Goal: Task Accomplishment & Management: Manage account settings

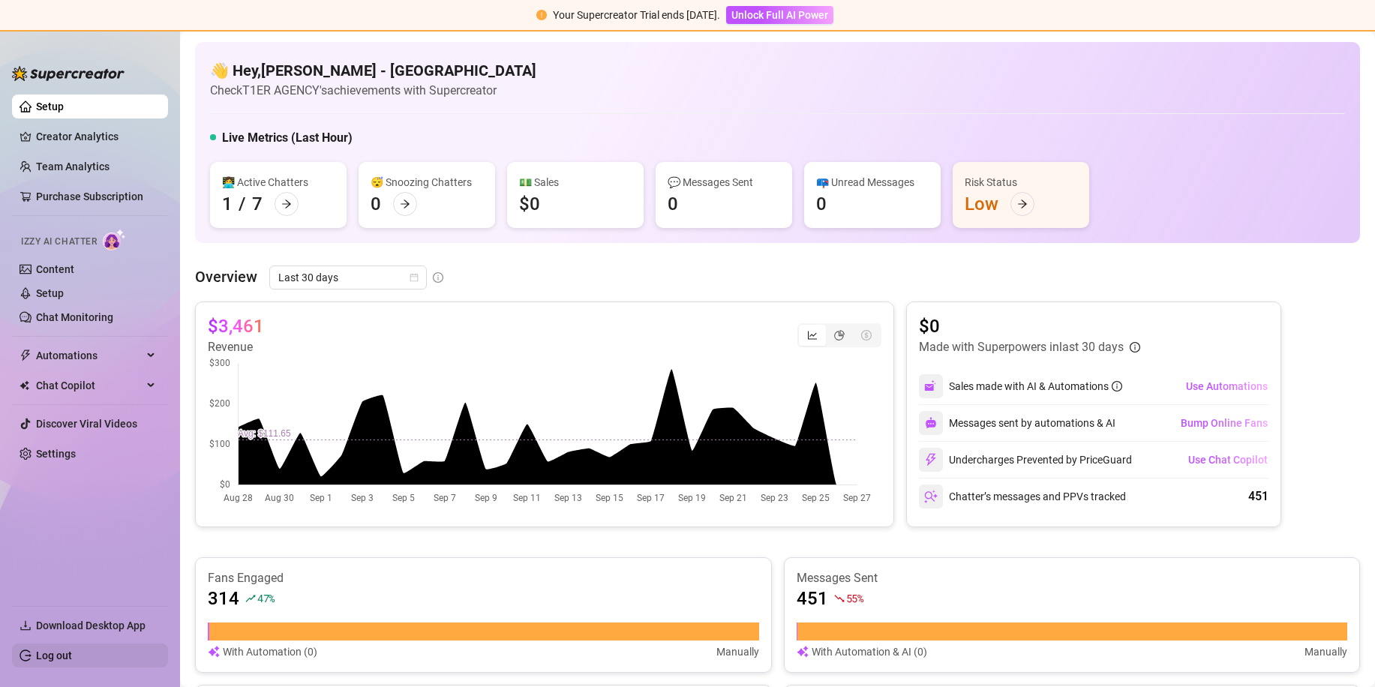
click at [72, 662] on link "Log out" at bounding box center [54, 656] width 36 height 12
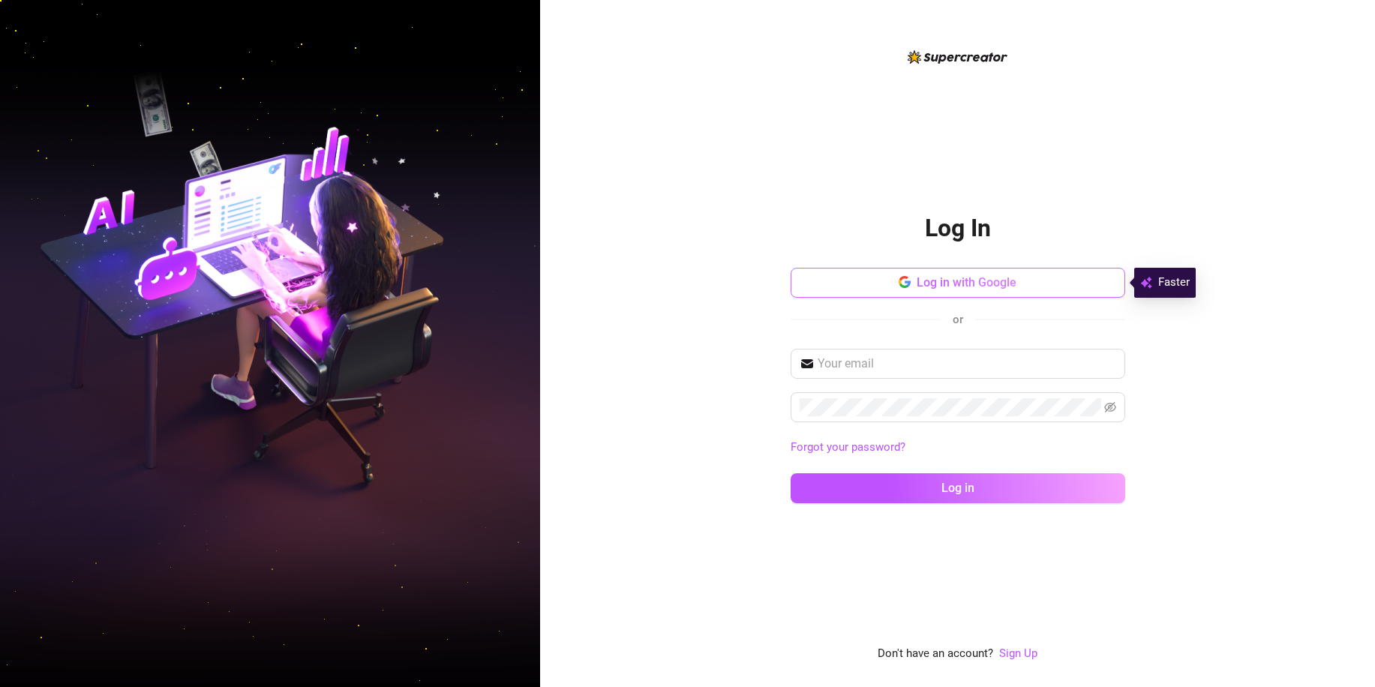
click at [991, 294] on button "Log in with Google" at bounding box center [958, 283] width 335 height 30
click at [962, 285] on span "Log in with Google" at bounding box center [967, 282] width 100 height 14
click at [963, 275] on button "Log in with Google" at bounding box center [958, 283] width 335 height 30
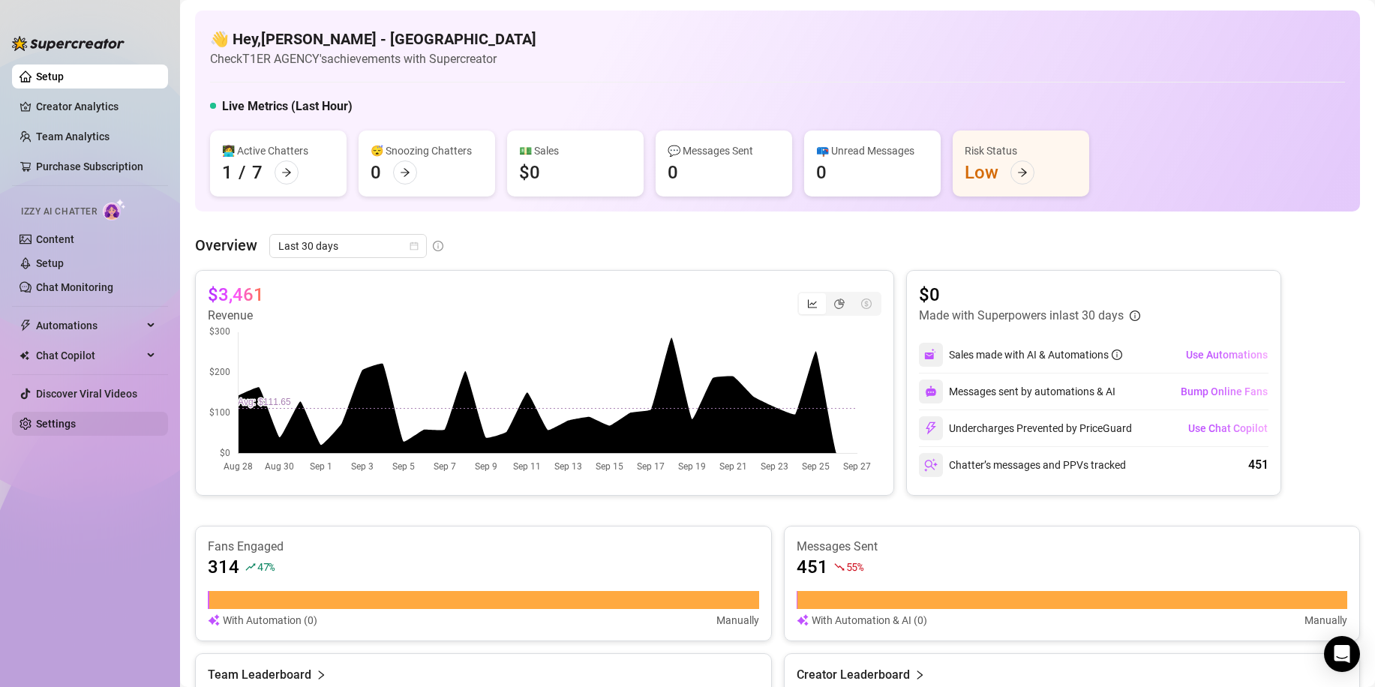
click at [42, 426] on link "Settings" at bounding box center [56, 424] width 40 height 12
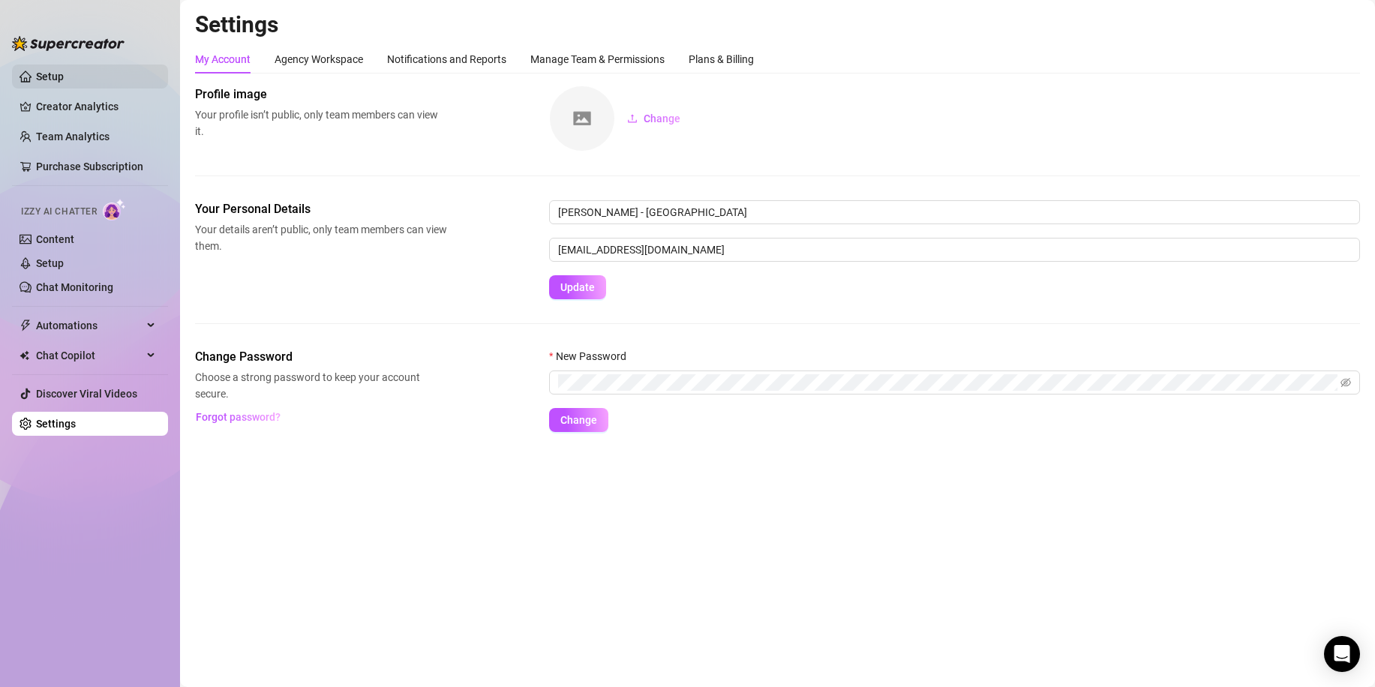
click at [47, 71] on link "Setup" at bounding box center [50, 77] width 28 height 12
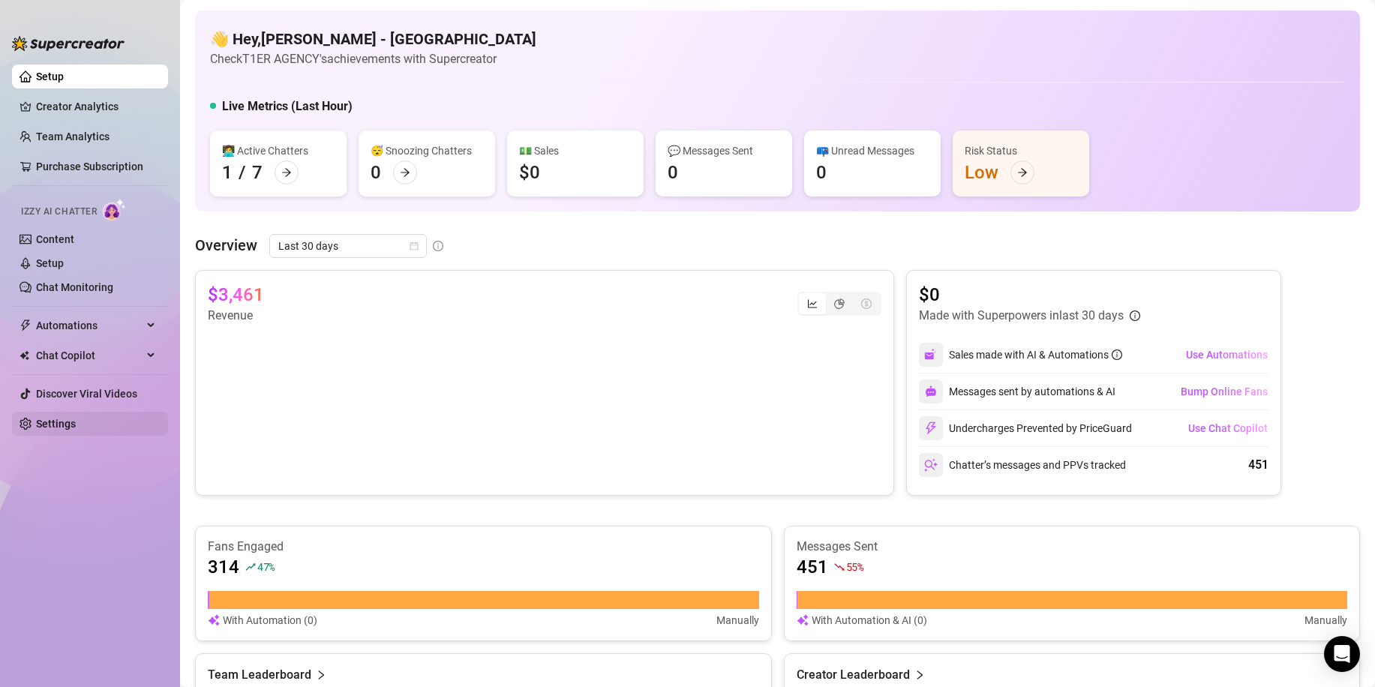
click at [76, 418] on link "Settings" at bounding box center [56, 424] width 40 height 12
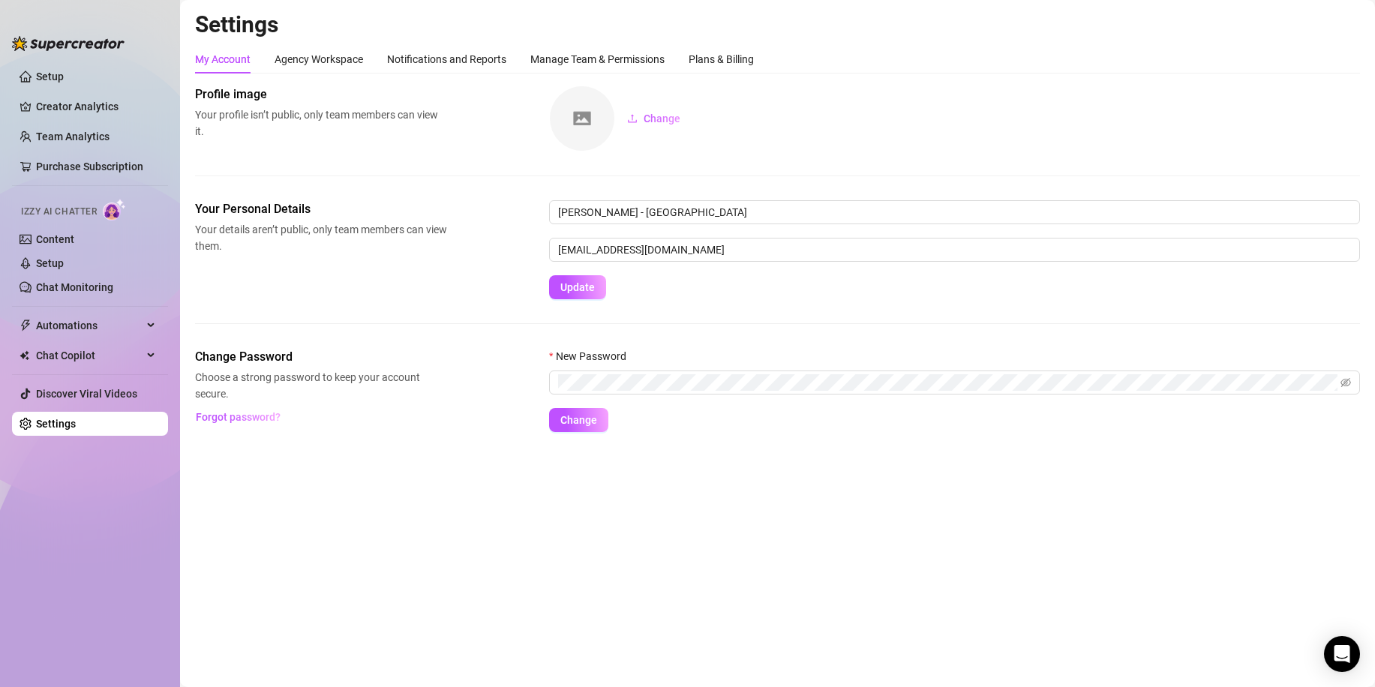
click at [76, 418] on link "Settings" at bounding box center [56, 424] width 40 height 12
click at [76, 430] on link "Settings" at bounding box center [56, 424] width 40 height 12
click at [36, 71] on link "Setup" at bounding box center [50, 77] width 28 height 12
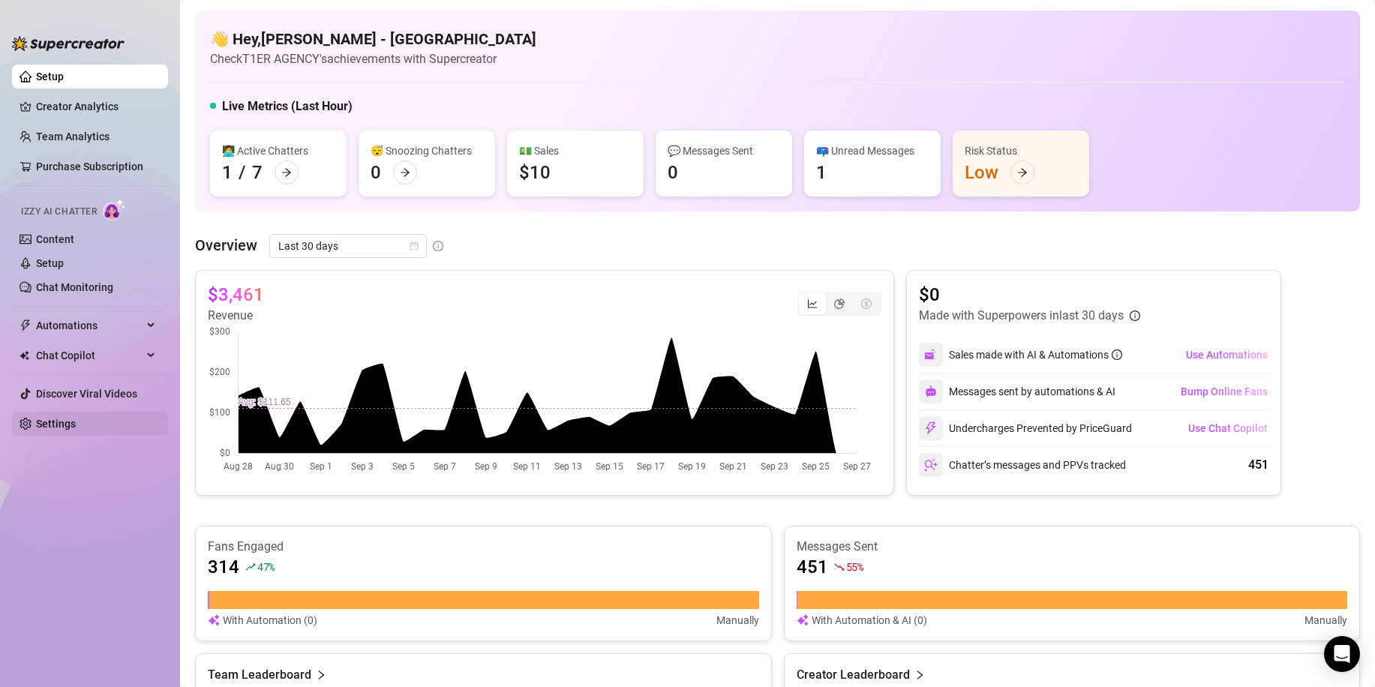
click at [76, 418] on link "Settings" at bounding box center [56, 424] width 40 height 12
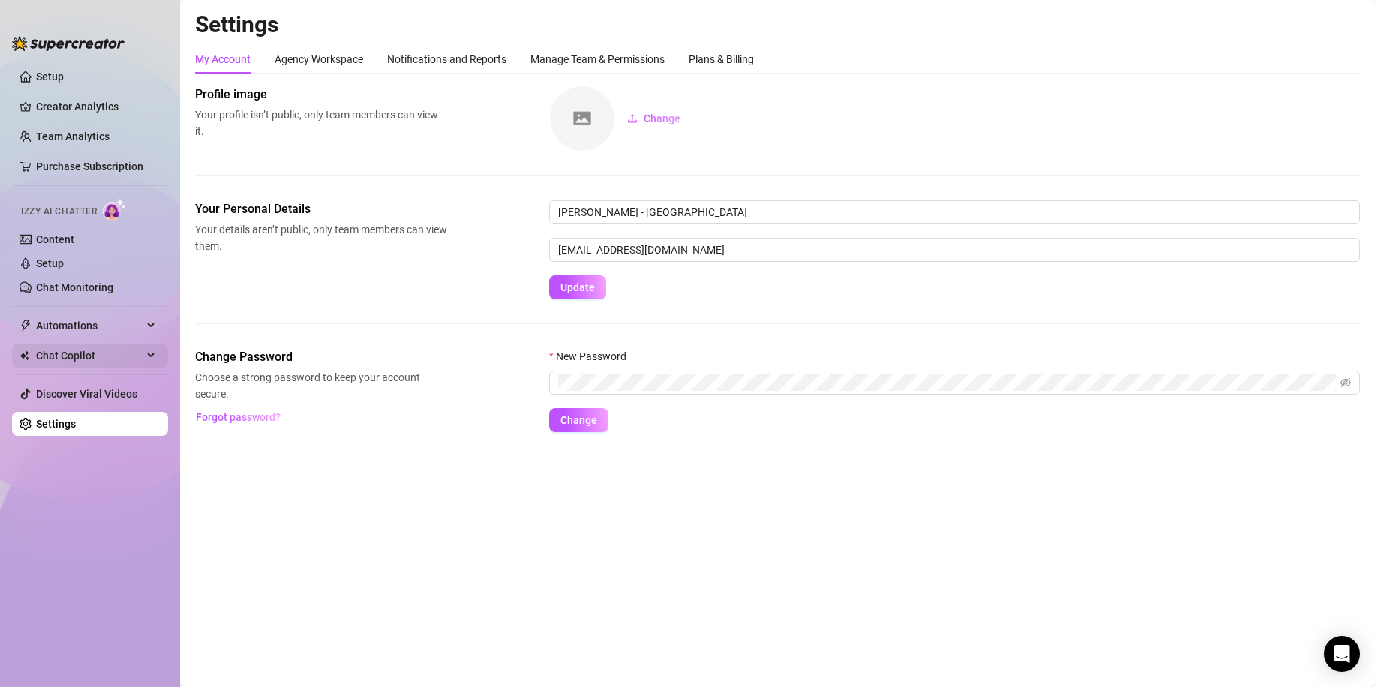
click at [118, 359] on span "Chat Copilot" at bounding box center [89, 356] width 107 height 24
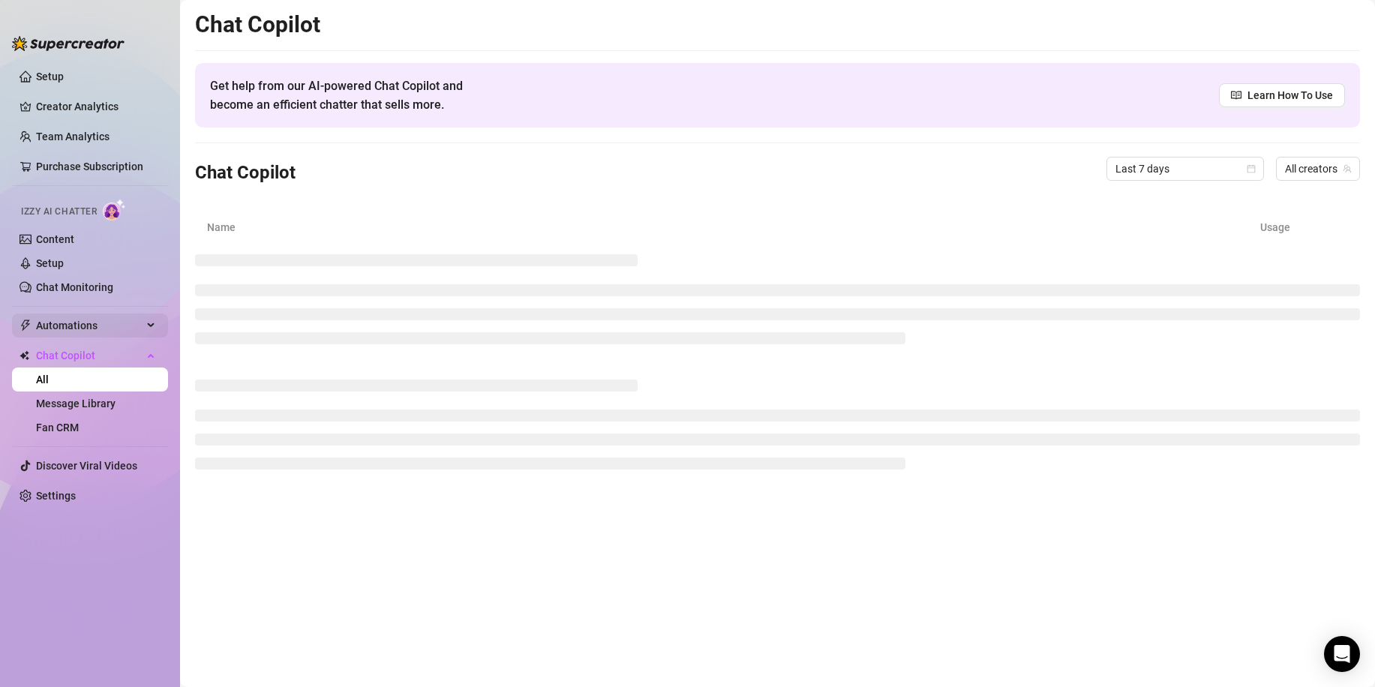
click at [123, 332] on span "Automations" at bounding box center [89, 326] width 107 height 24
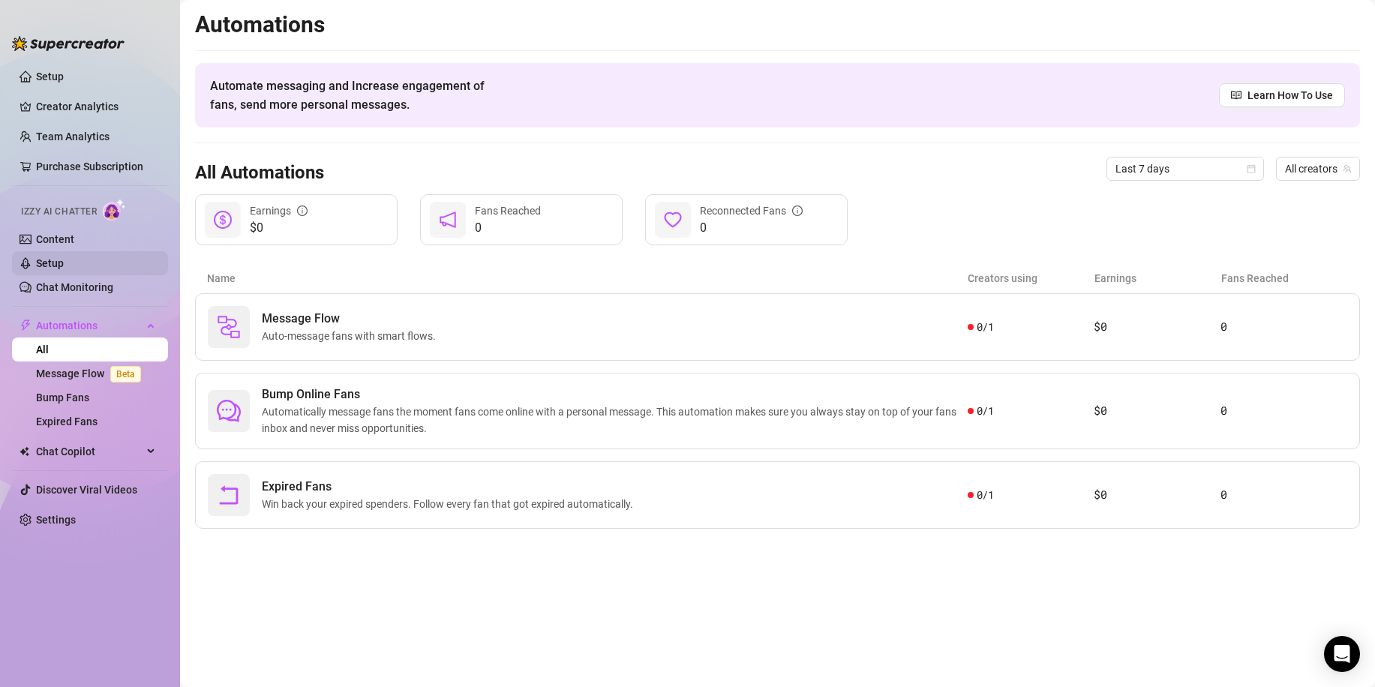
click at [50, 260] on link "Setup" at bounding box center [50, 263] width 28 height 12
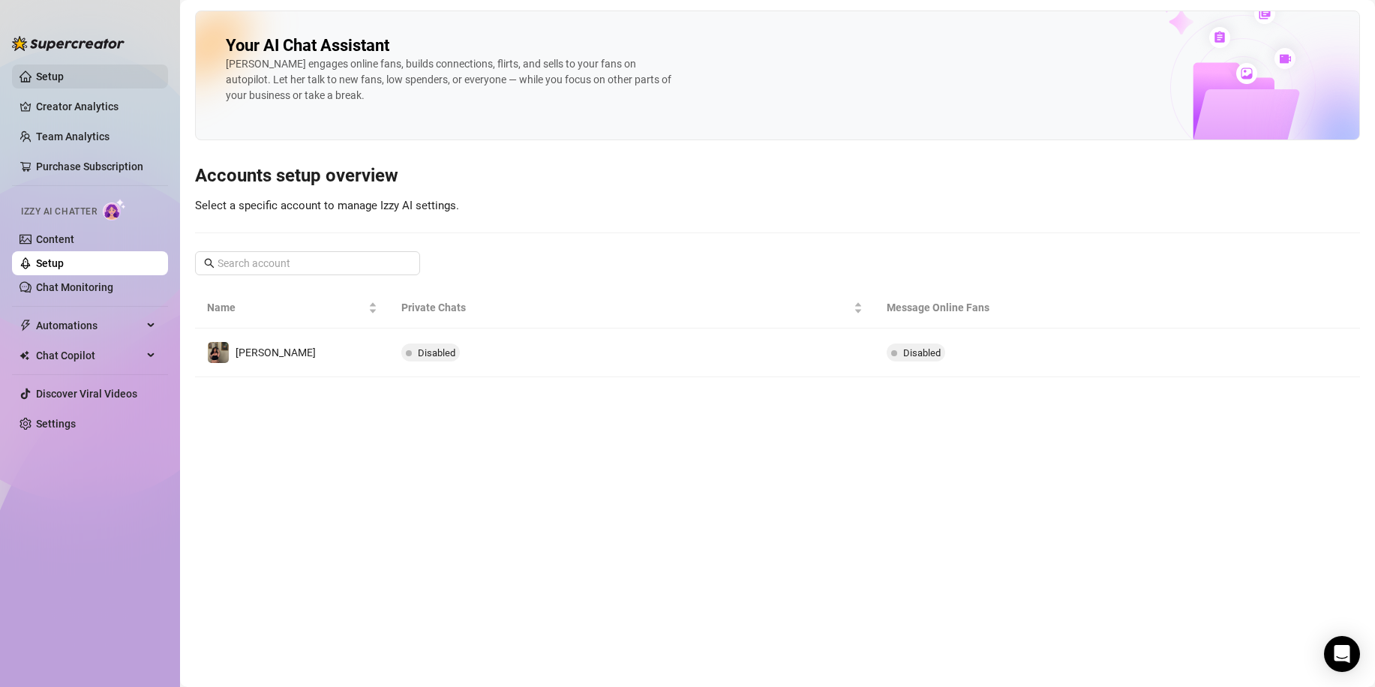
click at [64, 79] on link "Setup" at bounding box center [50, 77] width 28 height 12
